Goal: Check status: Check status

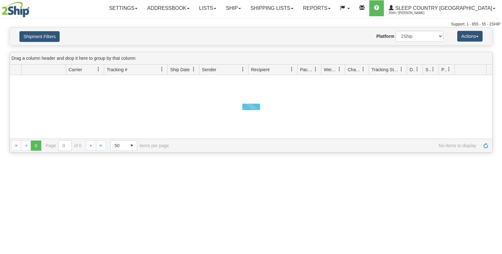
click at [41, 38] on button "Shipment Filters" at bounding box center [39, 36] width 40 height 11
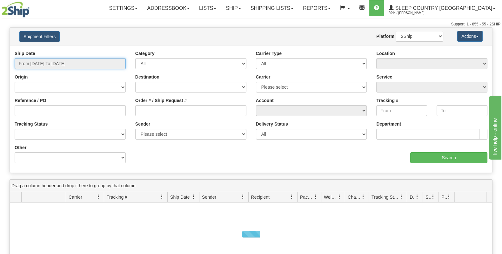
click at [63, 64] on input "From [DATE] To [DATE]" at bounding box center [70, 63] width 111 height 11
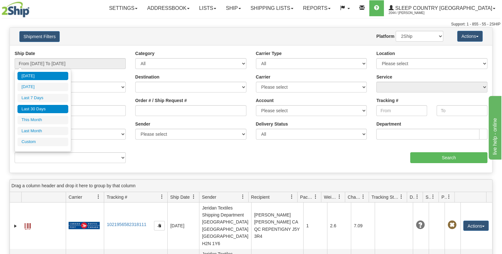
click at [57, 106] on li "Last 30 Days" at bounding box center [42, 109] width 51 height 9
type input "From [DATE] To [DATE]"
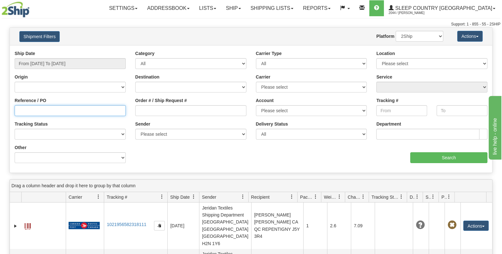
click at [60, 112] on input "Reference / PO" at bounding box center [70, 110] width 111 height 11
paste input "1056744"
type input "1056744"
click at [18, 110] on input "1056744" at bounding box center [70, 110] width 111 height 11
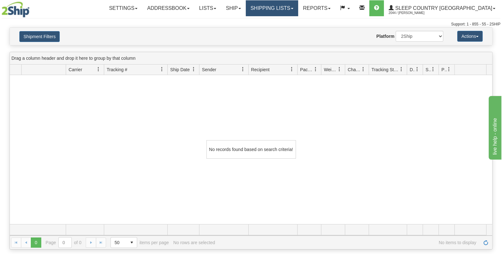
click at [291, 8] on link "Shipping lists" at bounding box center [272, 8] width 52 height 16
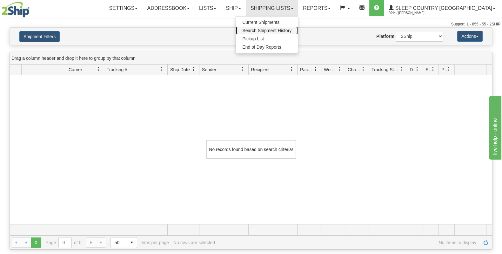
click at [292, 28] on span "Search Shipment History" at bounding box center [266, 30] width 49 height 5
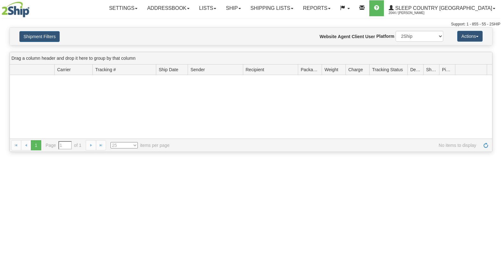
type input "From [DATE] To [DATE]"
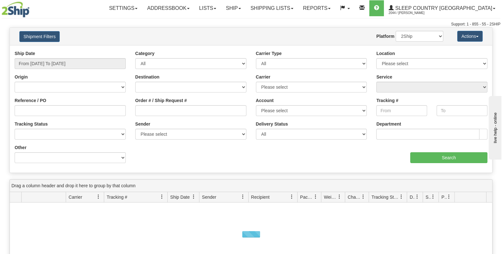
click at [52, 104] on div "Reference / PO" at bounding box center [70, 106] width 111 height 19
click at [51, 108] on input "Reference / PO" at bounding box center [70, 110] width 111 height 11
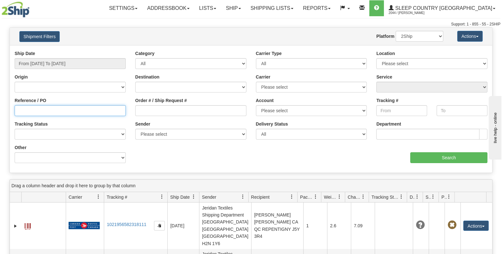
paste input "1056741"
type input "1056741"
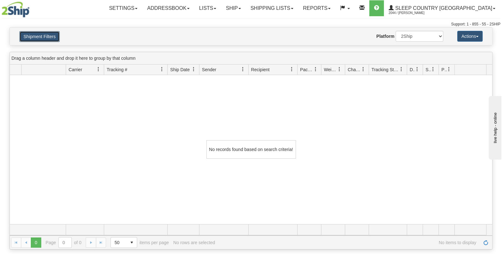
click at [37, 32] on button "Shipment Filters" at bounding box center [39, 36] width 40 height 11
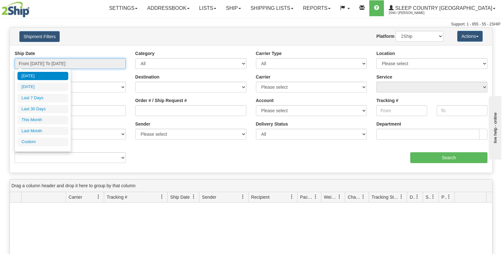
click at [61, 61] on input "From [DATE] To [DATE]" at bounding box center [70, 63] width 111 height 11
click at [43, 106] on li "Last 30 Days" at bounding box center [42, 109] width 51 height 9
type input "From [DATE] To [DATE]"
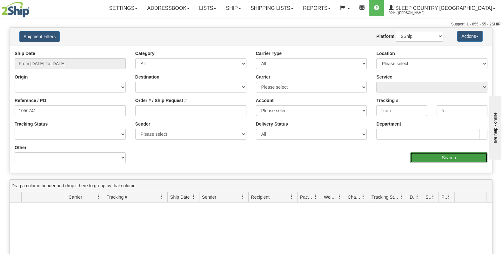
click at [461, 159] on input "Search" at bounding box center [448, 157] width 77 height 11
